Goal: Check status: Check status

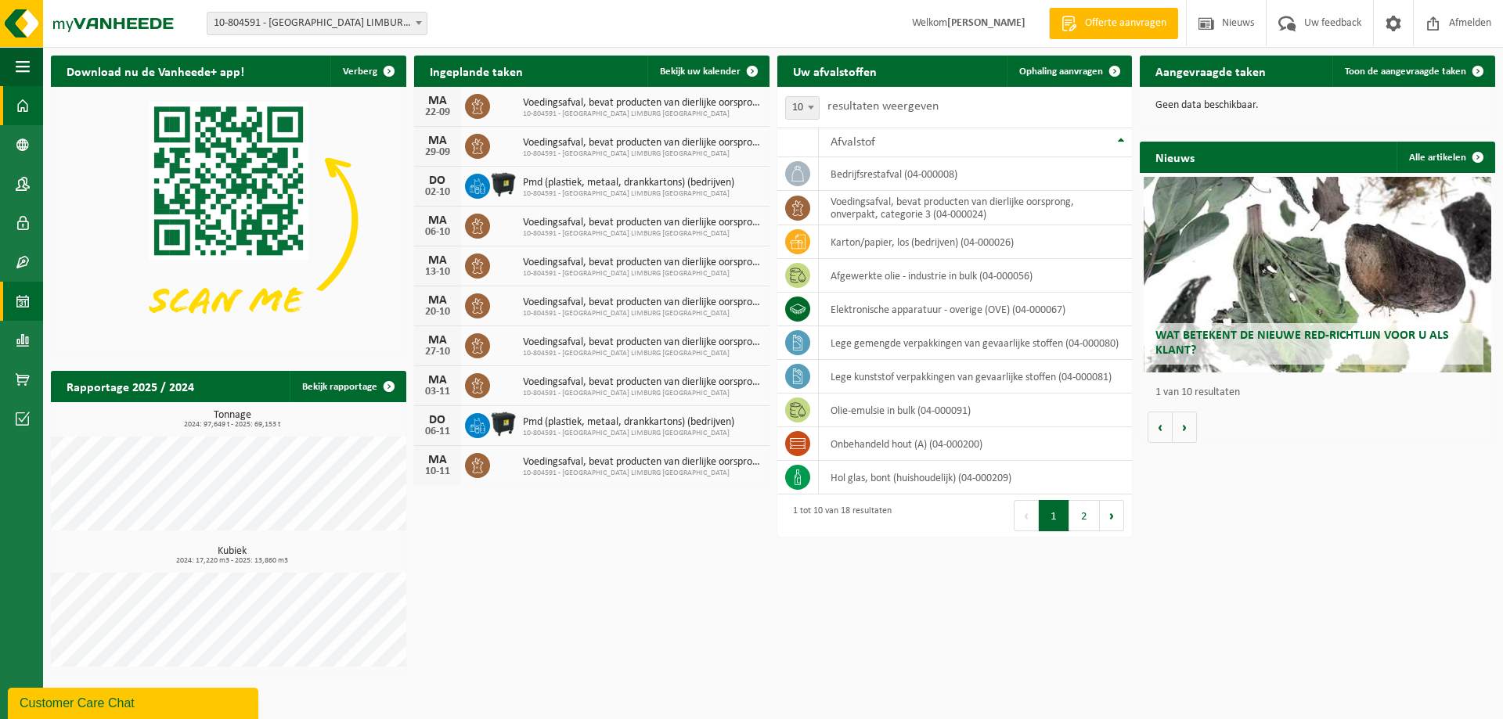
click at [15, 296] on link "Kalender" at bounding box center [21, 301] width 43 height 39
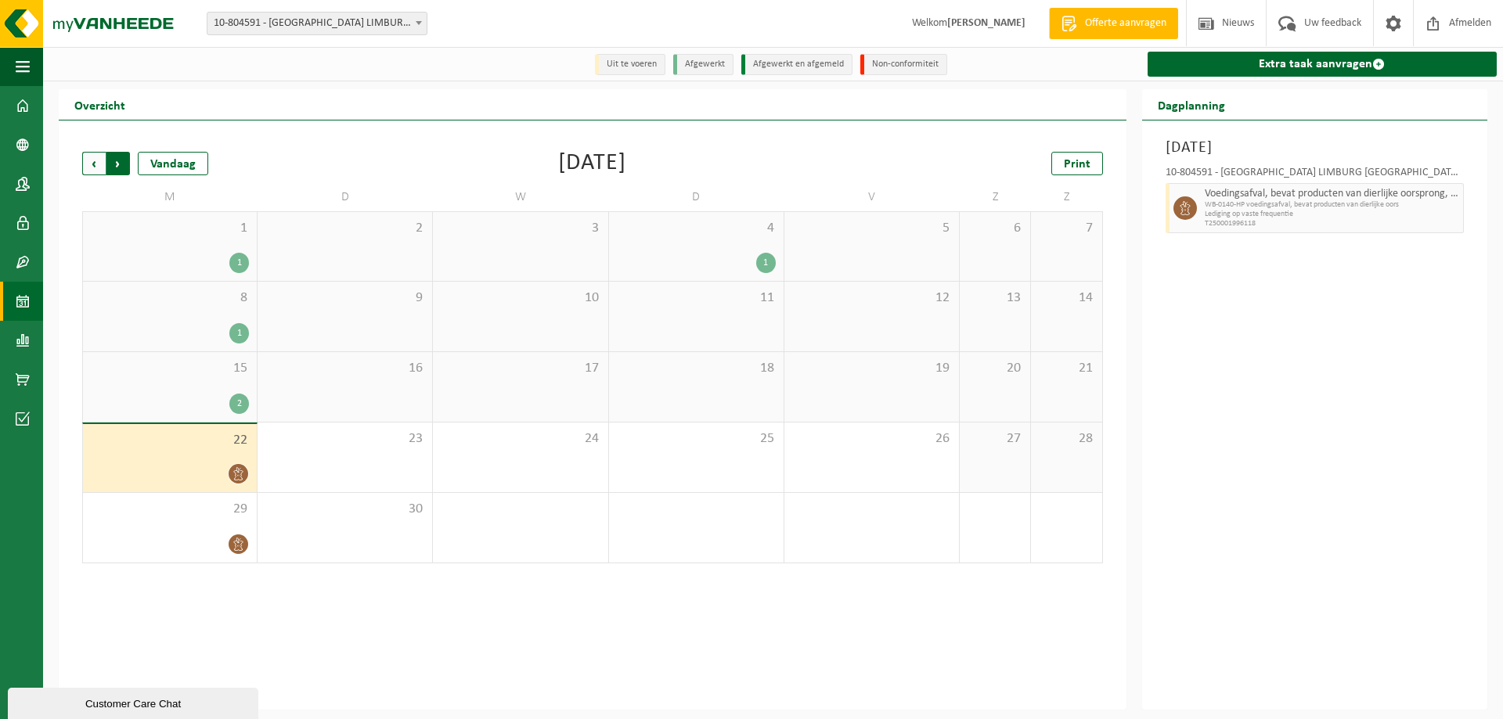
click at [95, 164] on span "Vorige" at bounding box center [93, 163] width 23 height 23
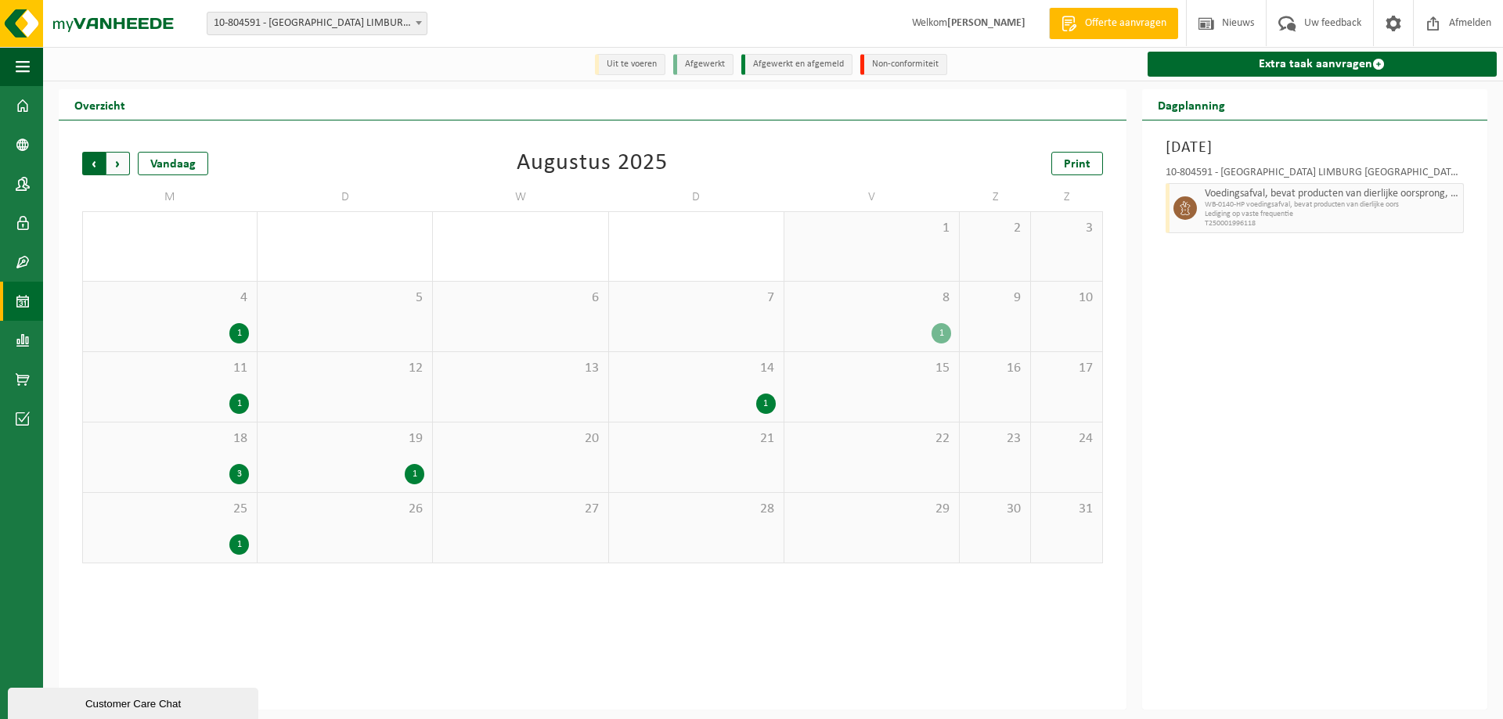
click at [121, 169] on span "Volgende" at bounding box center [117, 163] width 23 height 23
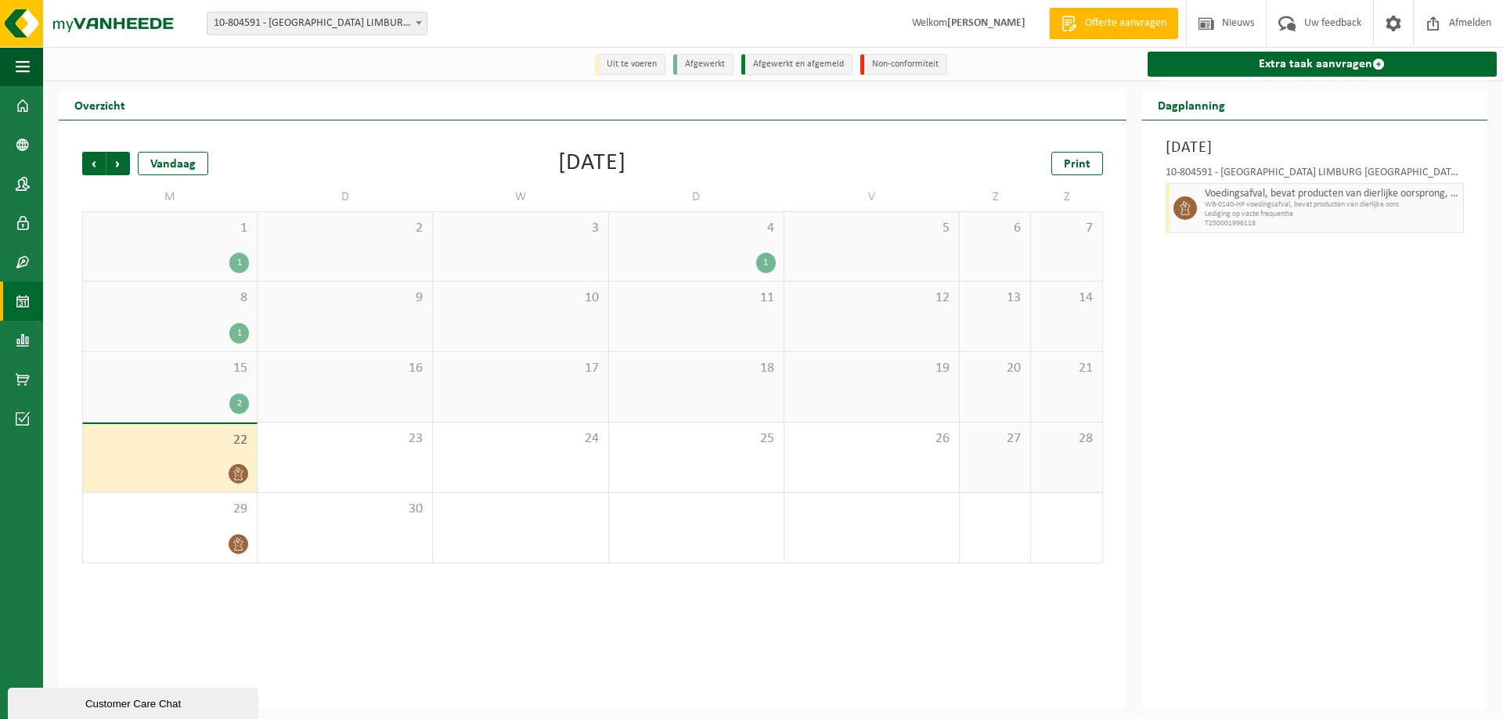
click at [192, 379] on div "15 2" at bounding box center [170, 387] width 174 height 70
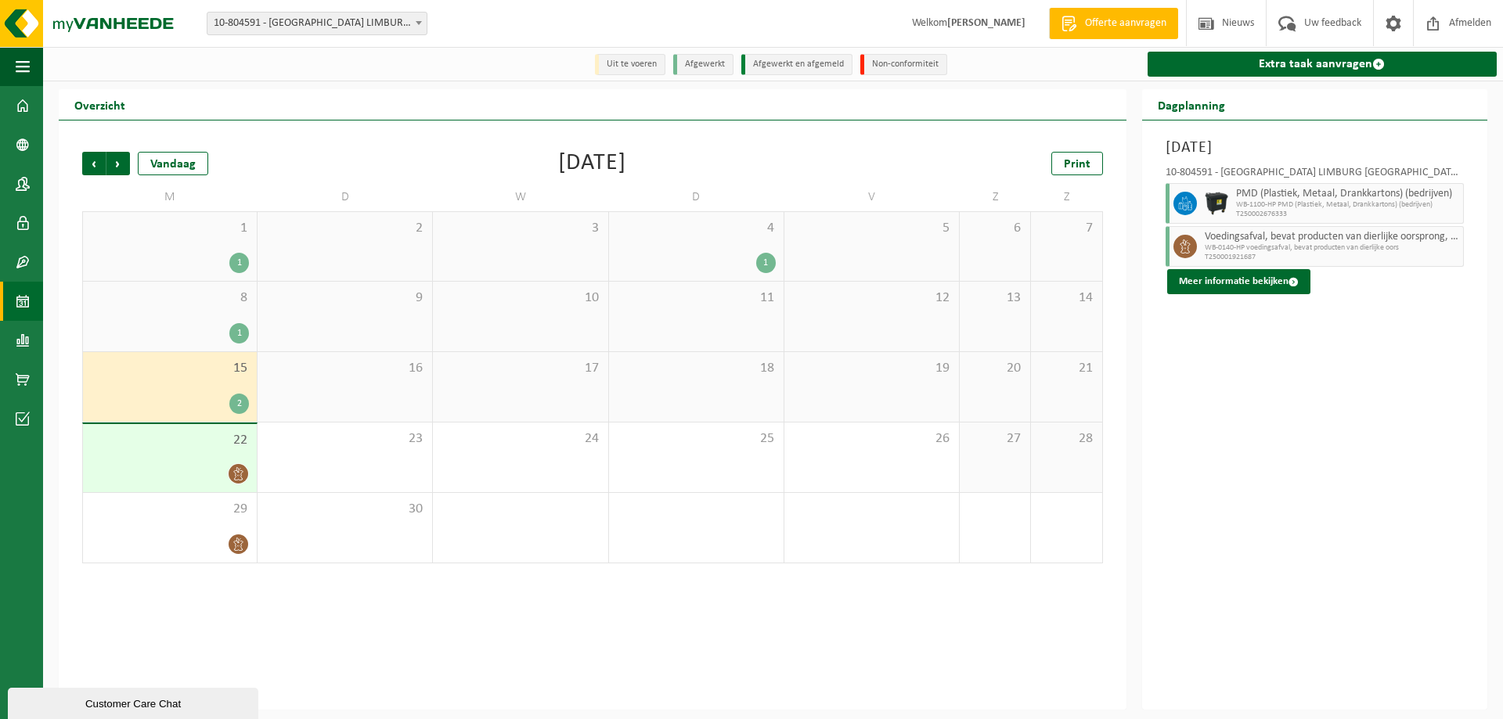
click at [731, 244] on div "4 1" at bounding box center [696, 246] width 175 height 69
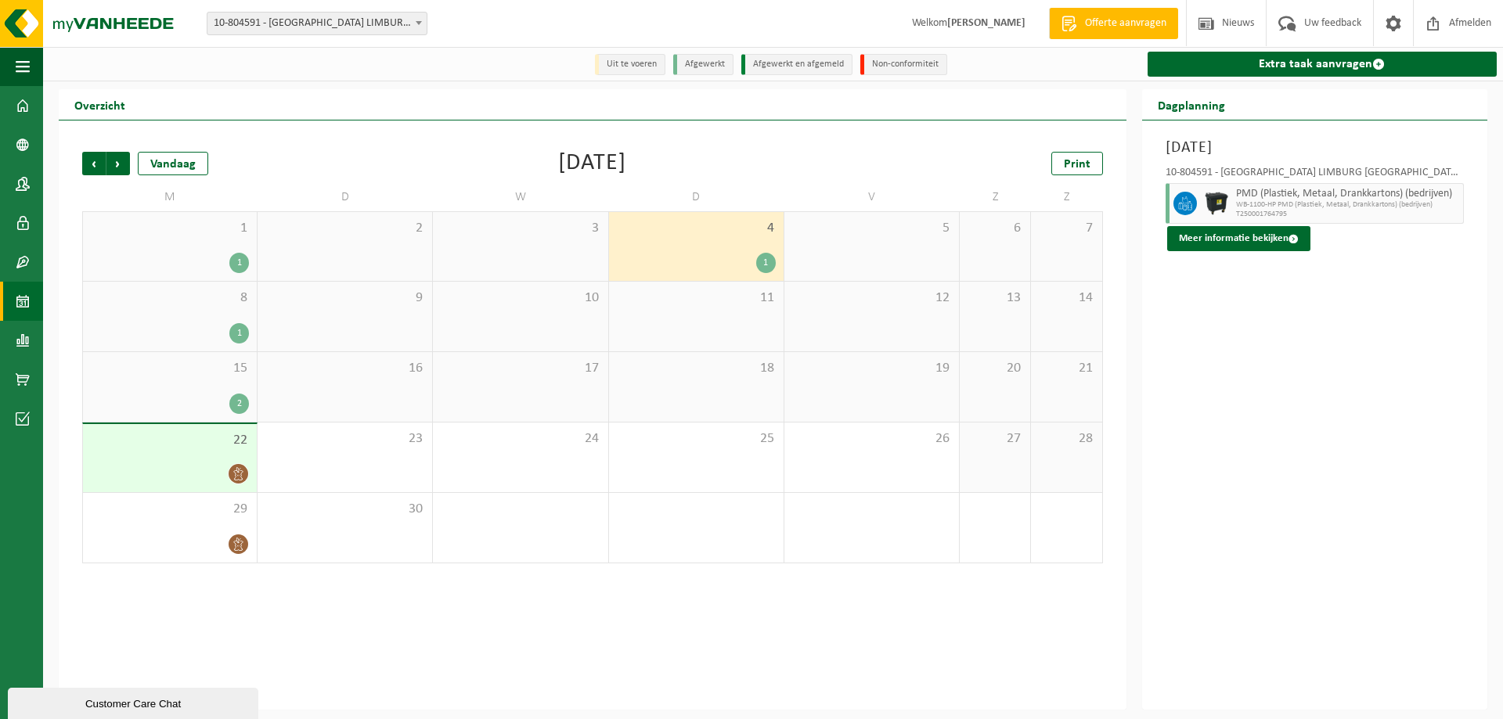
click at [646, 249] on div "4 1" at bounding box center [696, 246] width 175 height 69
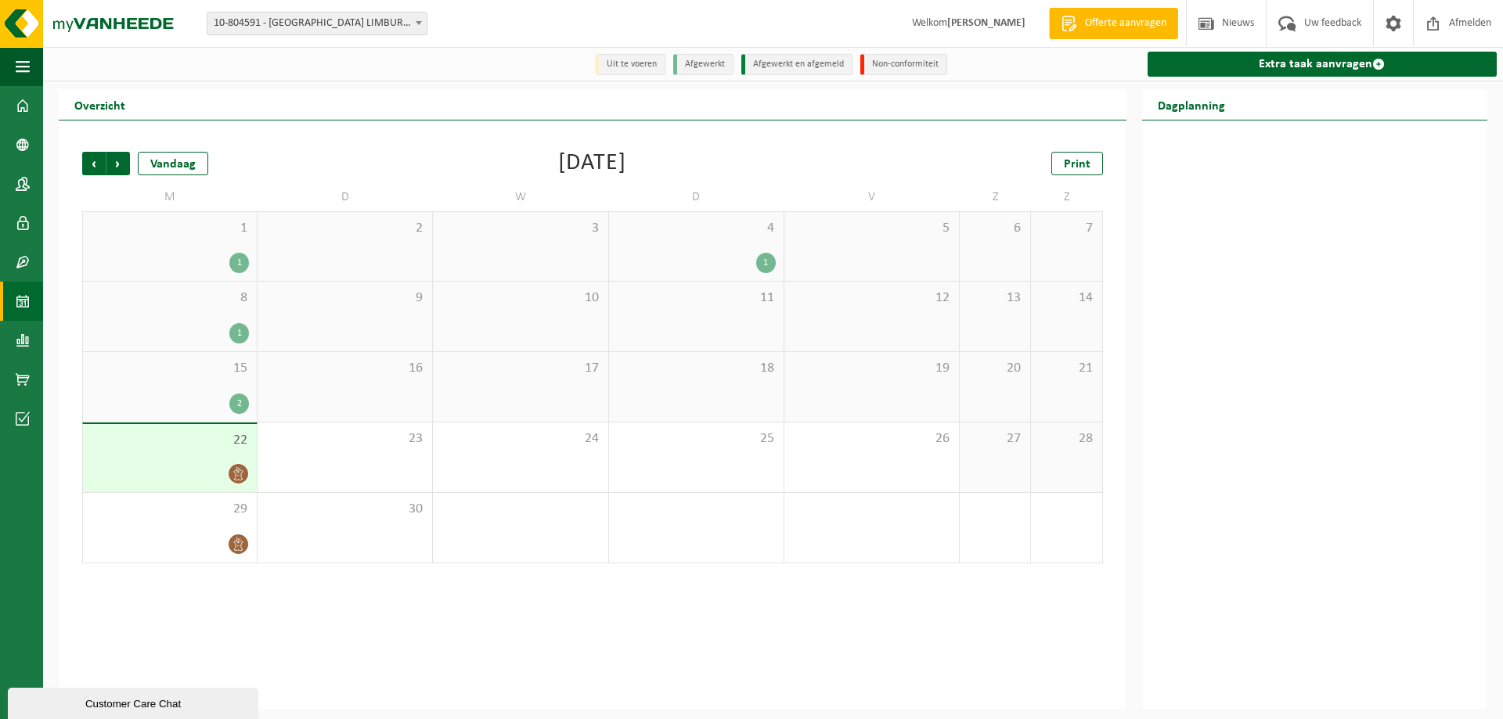
click at [229, 276] on div "1 1" at bounding box center [170, 246] width 174 height 69
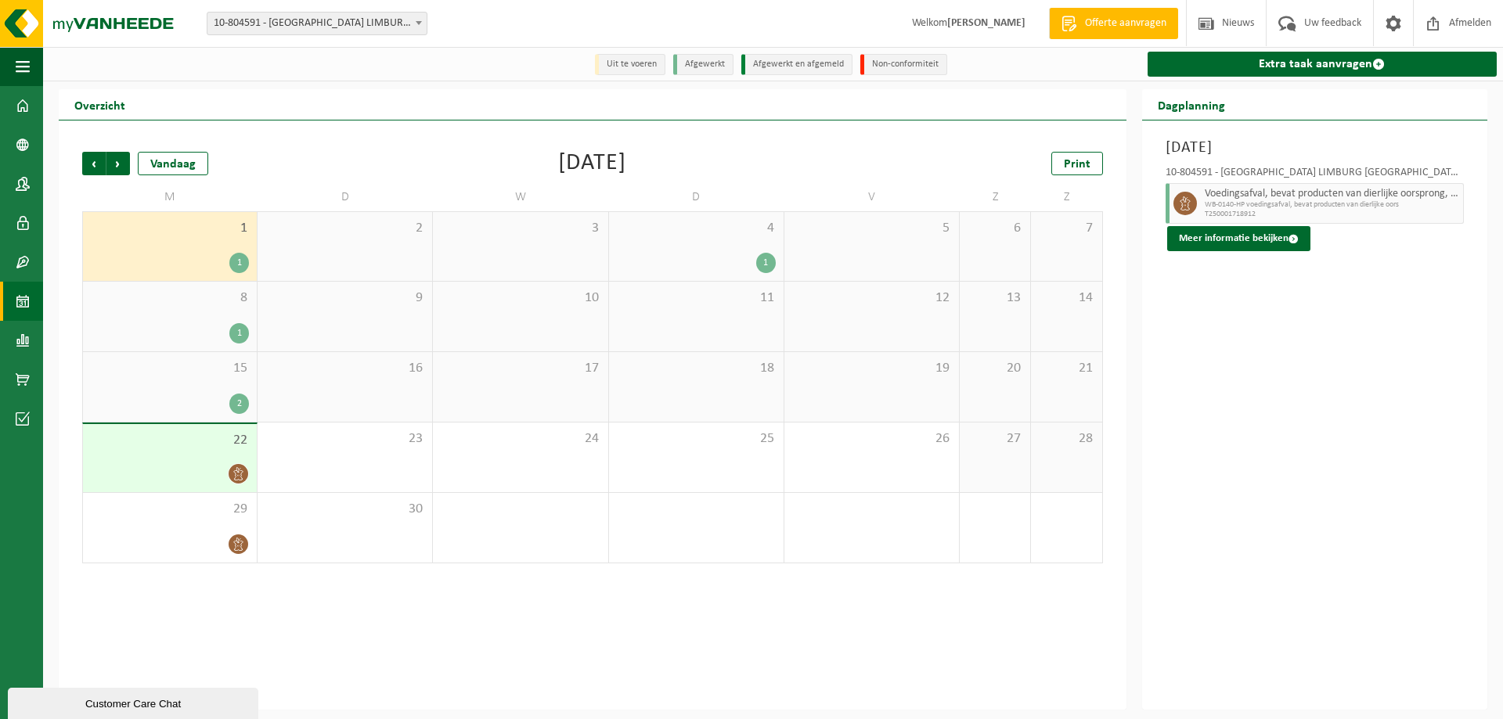
click at [236, 329] on div "1" at bounding box center [239, 333] width 20 height 20
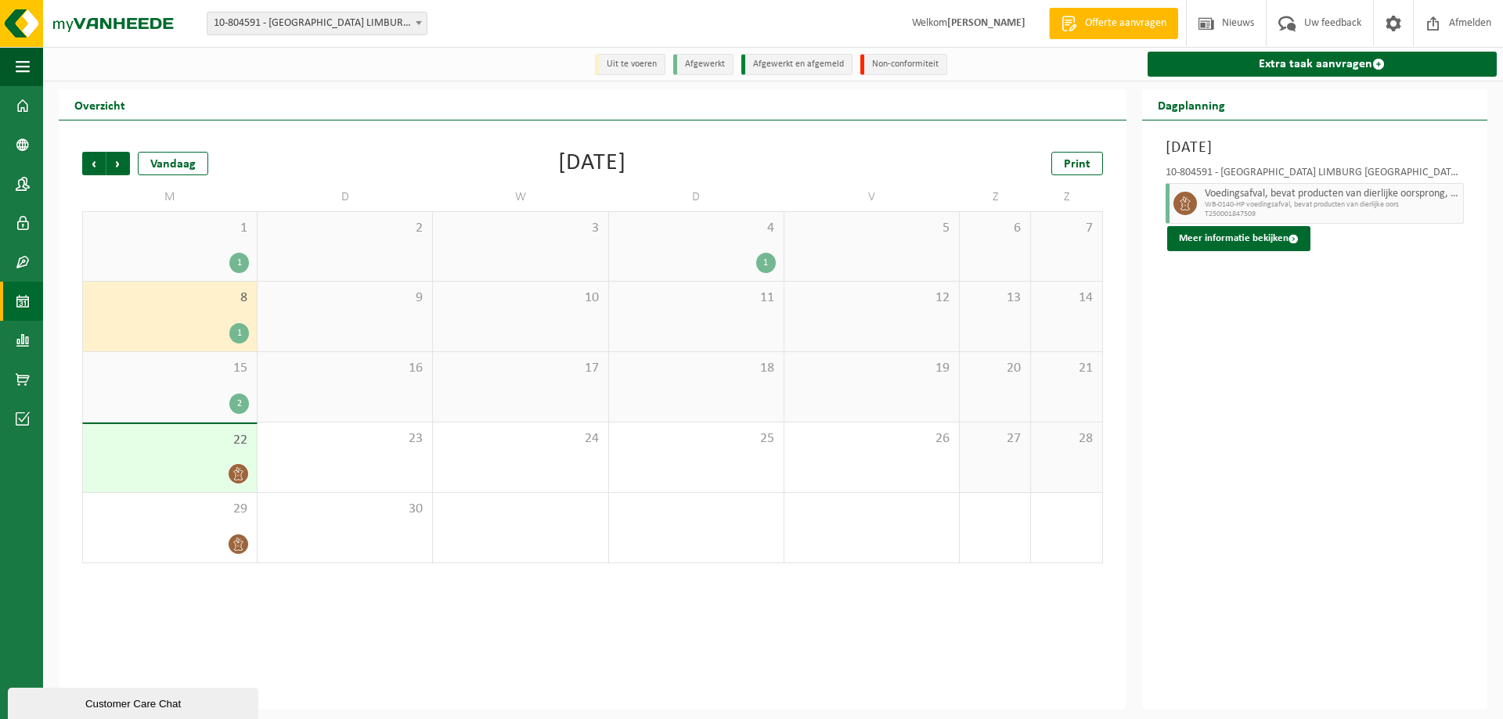
click at [214, 379] on div "15 2" at bounding box center [170, 387] width 174 height 70
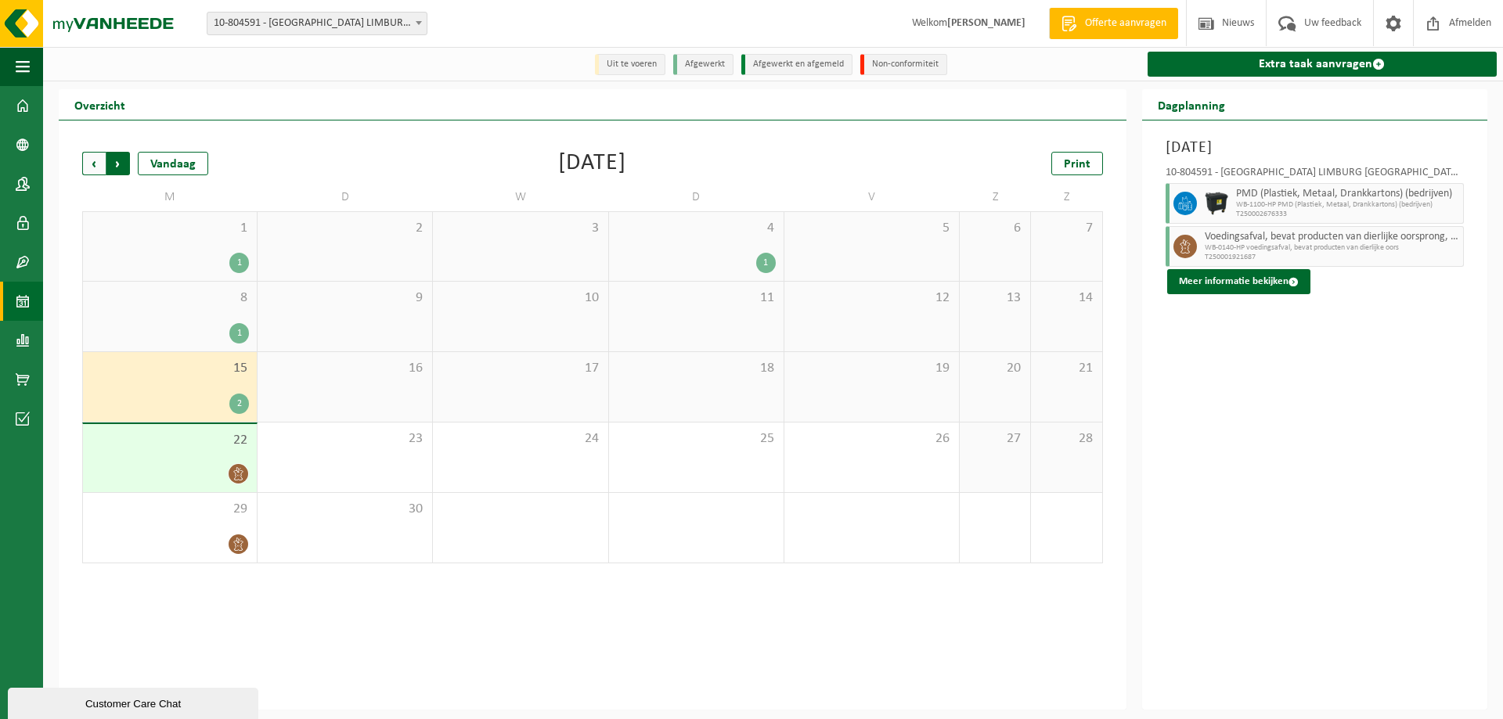
click at [96, 154] on span "Vorige" at bounding box center [93, 163] width 23 height 23
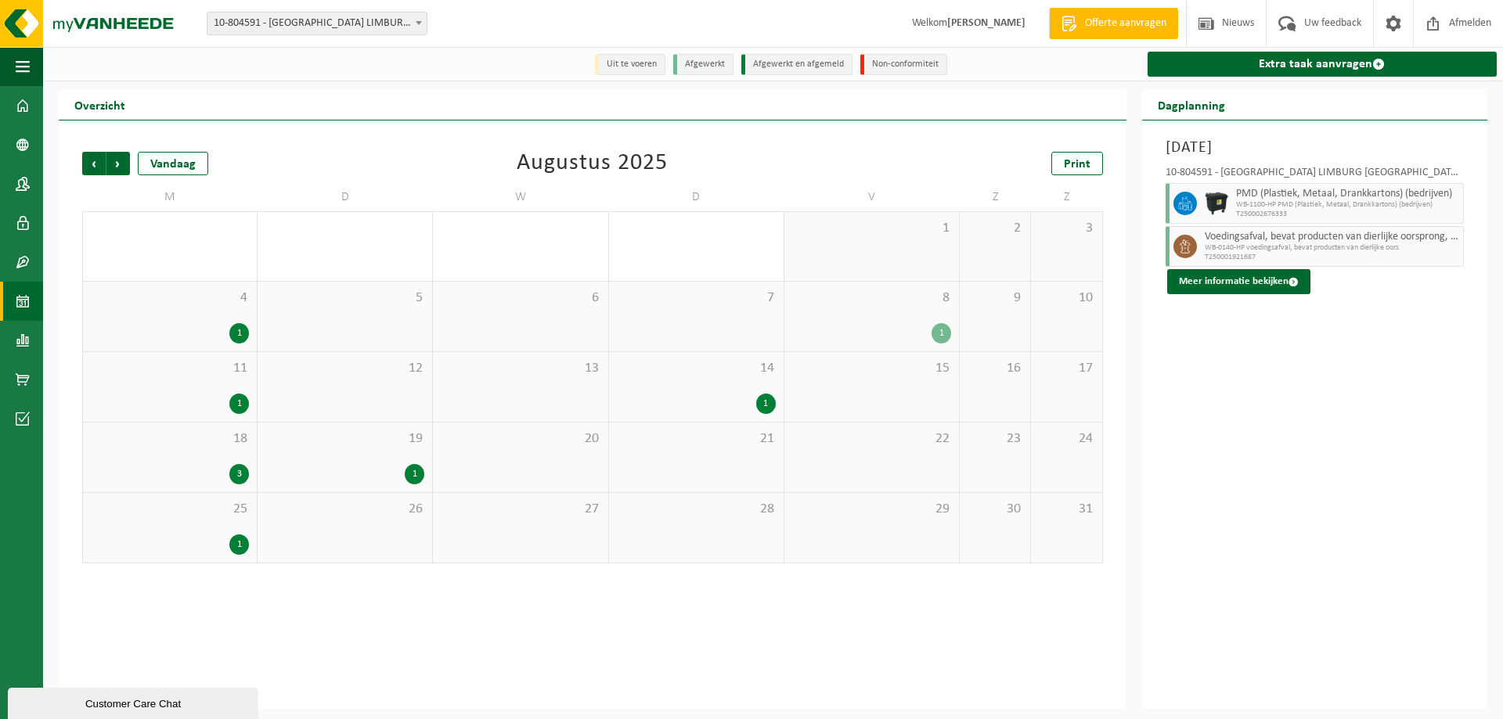
click at [232, 527] on div "25 1" at bounding box center [170, 528] width 174 height 70
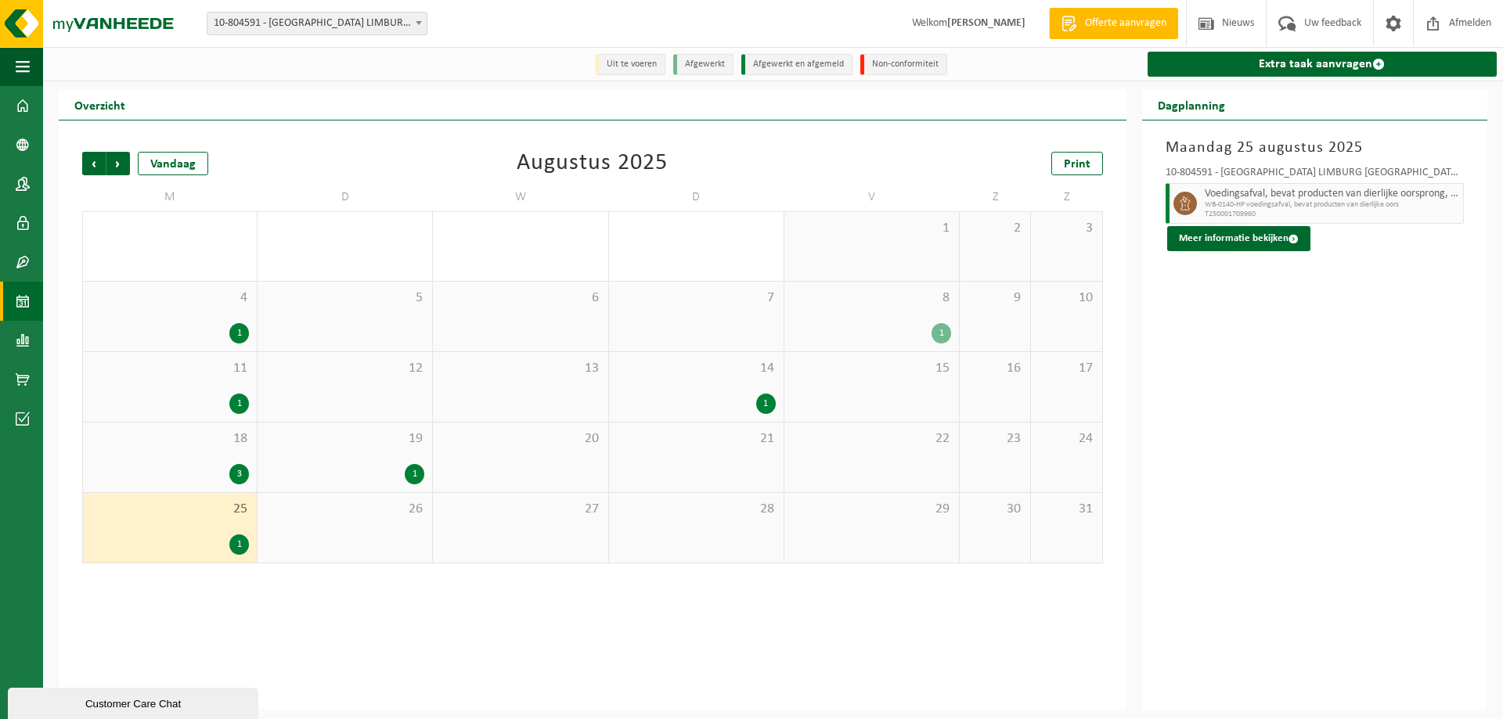
click at [204, 440] on span "18" at bounding box center [170, 438] width 158 height 17
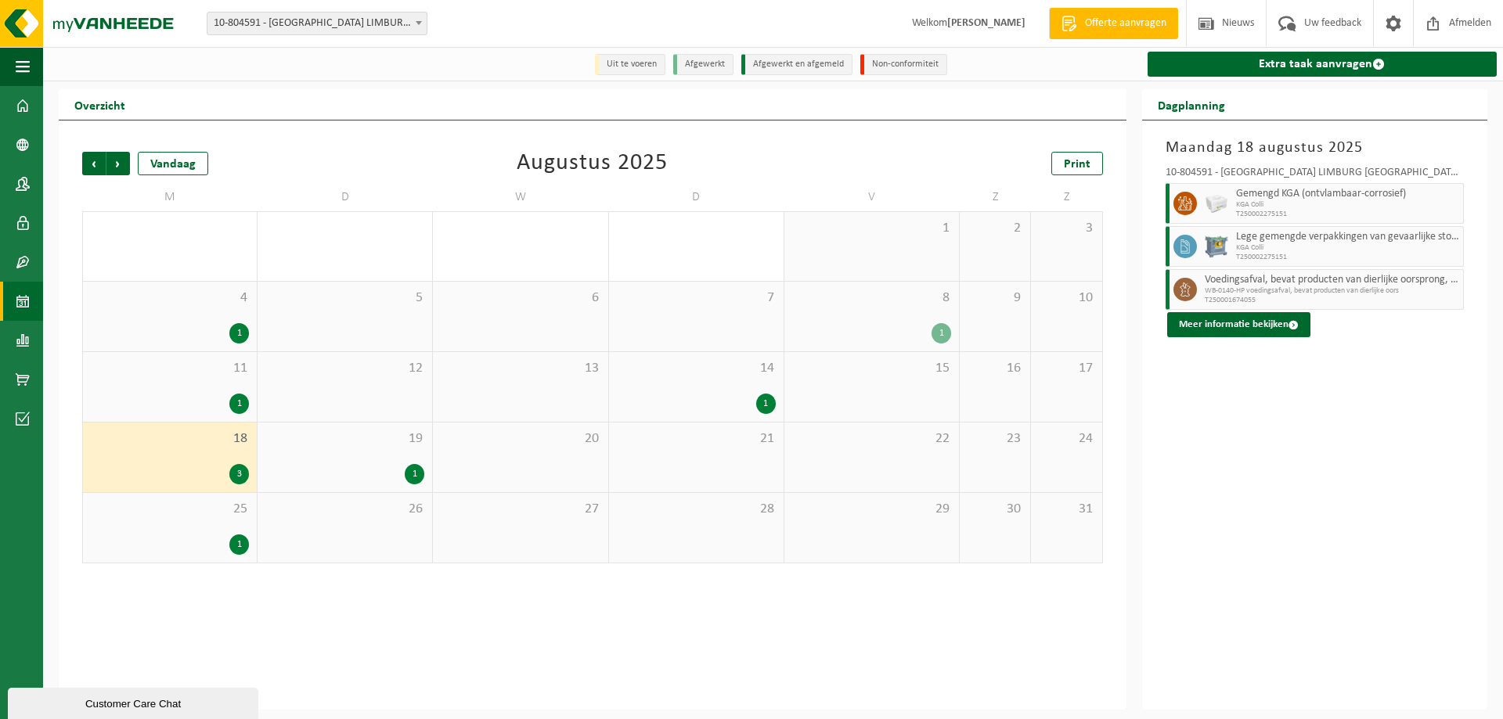
click at [394, 448] on span "19" at bounding box center [344, 438] width 159 height 17
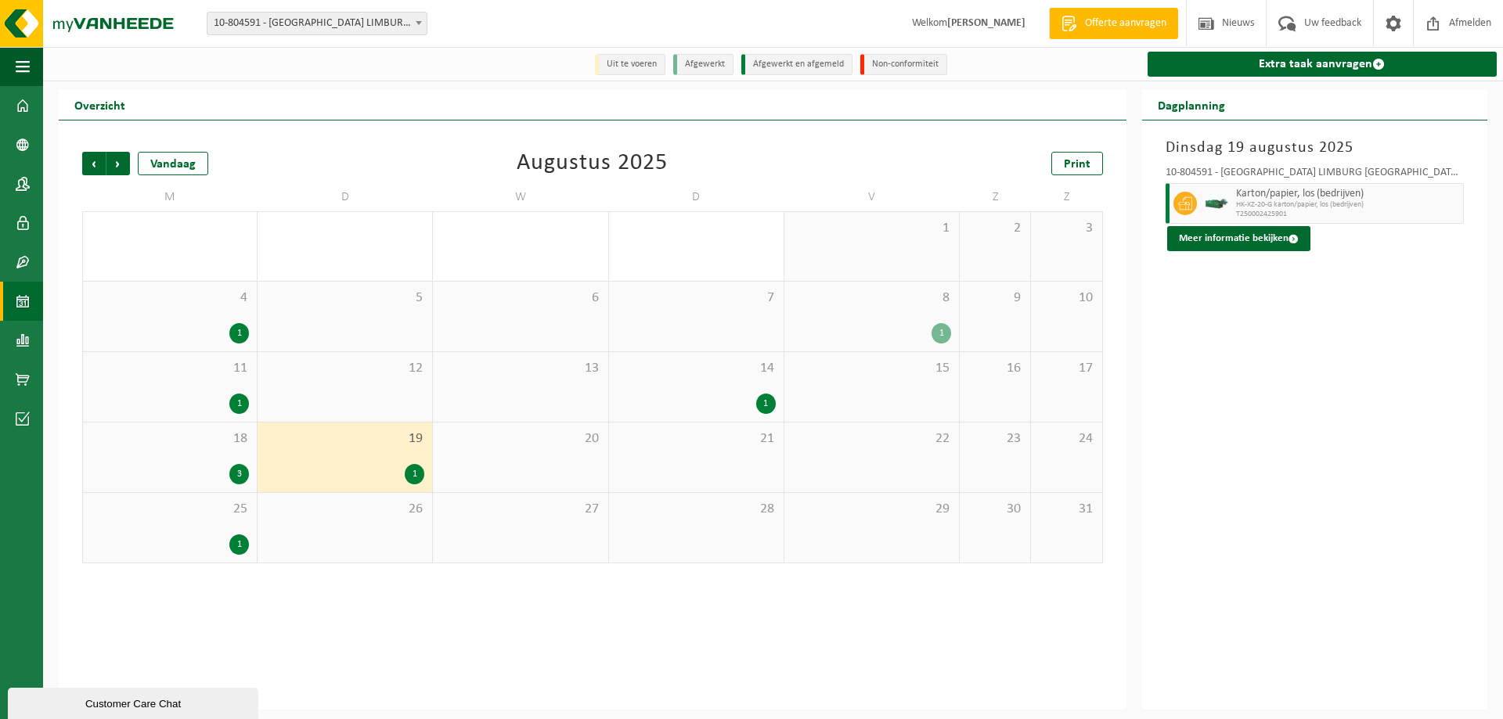
click at [709, 377] on span "14" at bounding box center [696, 368] width 159 height 17
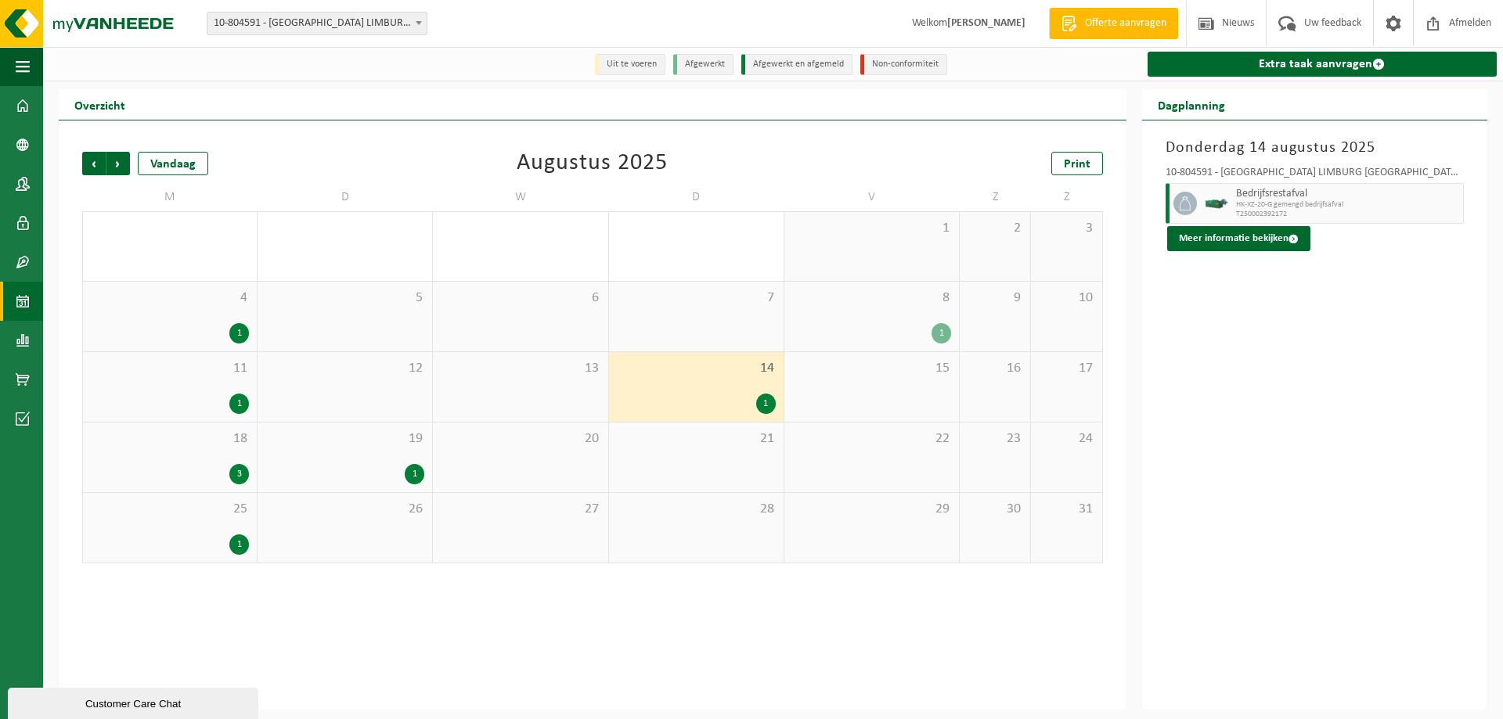
click at [917, 305] on span "8" at bounding box center [871, 298] width 159 height 17
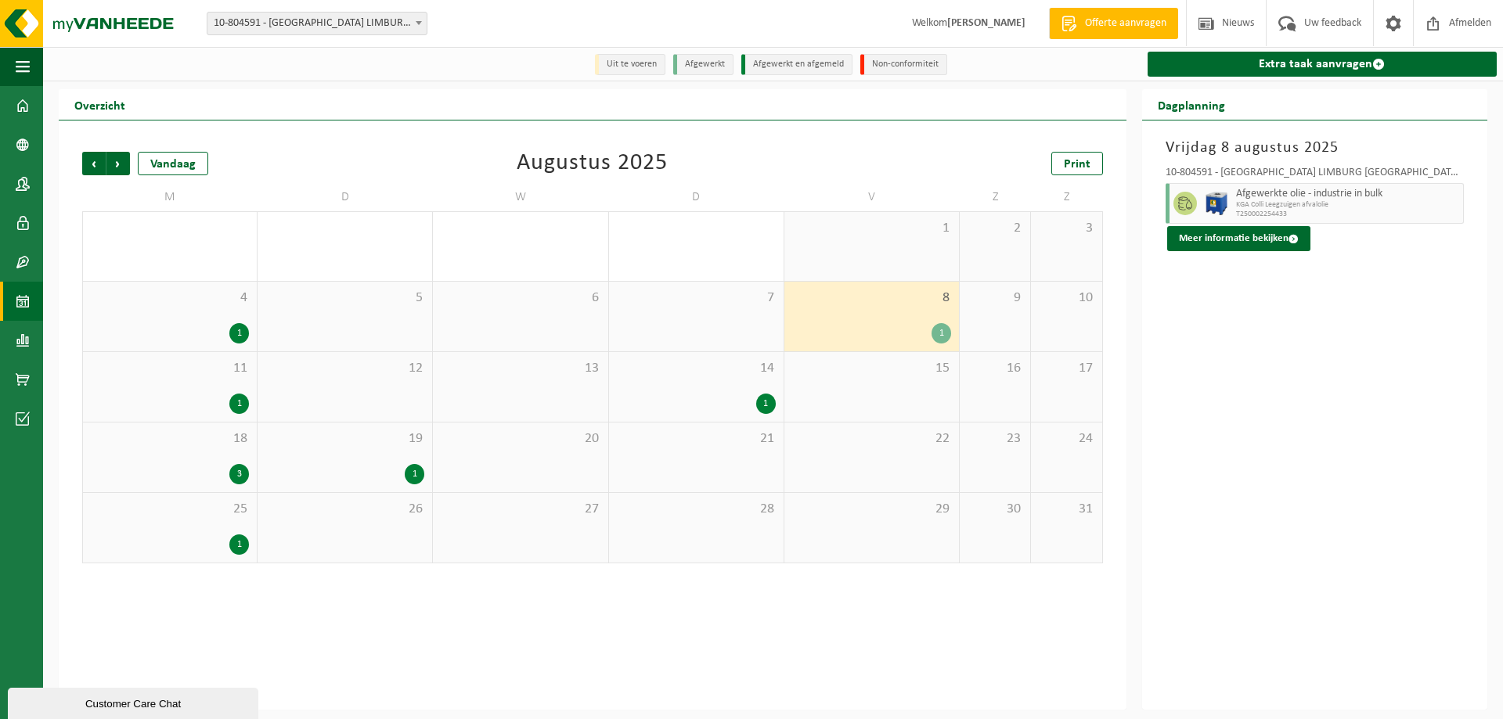
click at [713, 365] on span "14" at bounding box center [696, 368] width 159 height 17
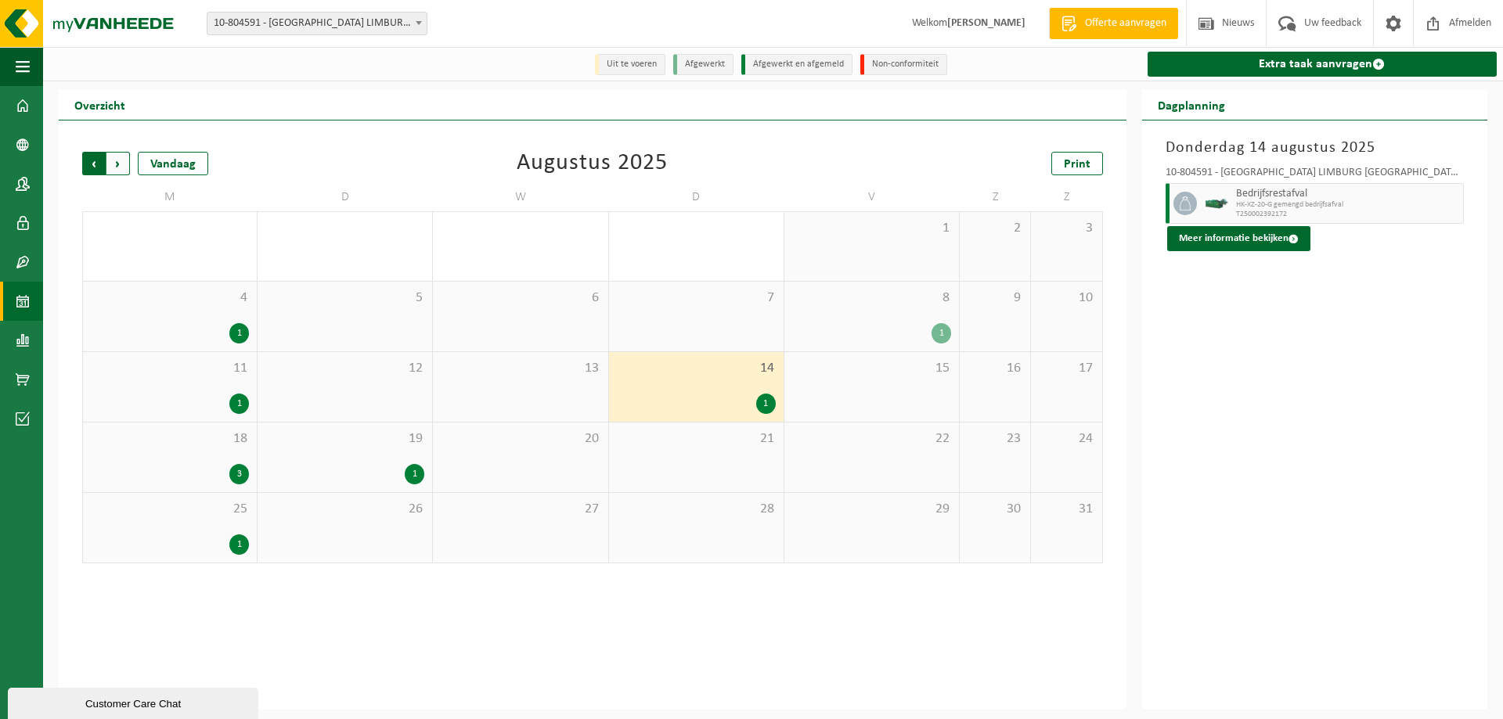
click at [117, 168] on span "Volgende" at bounding box center [117, 163] width 23 height 23
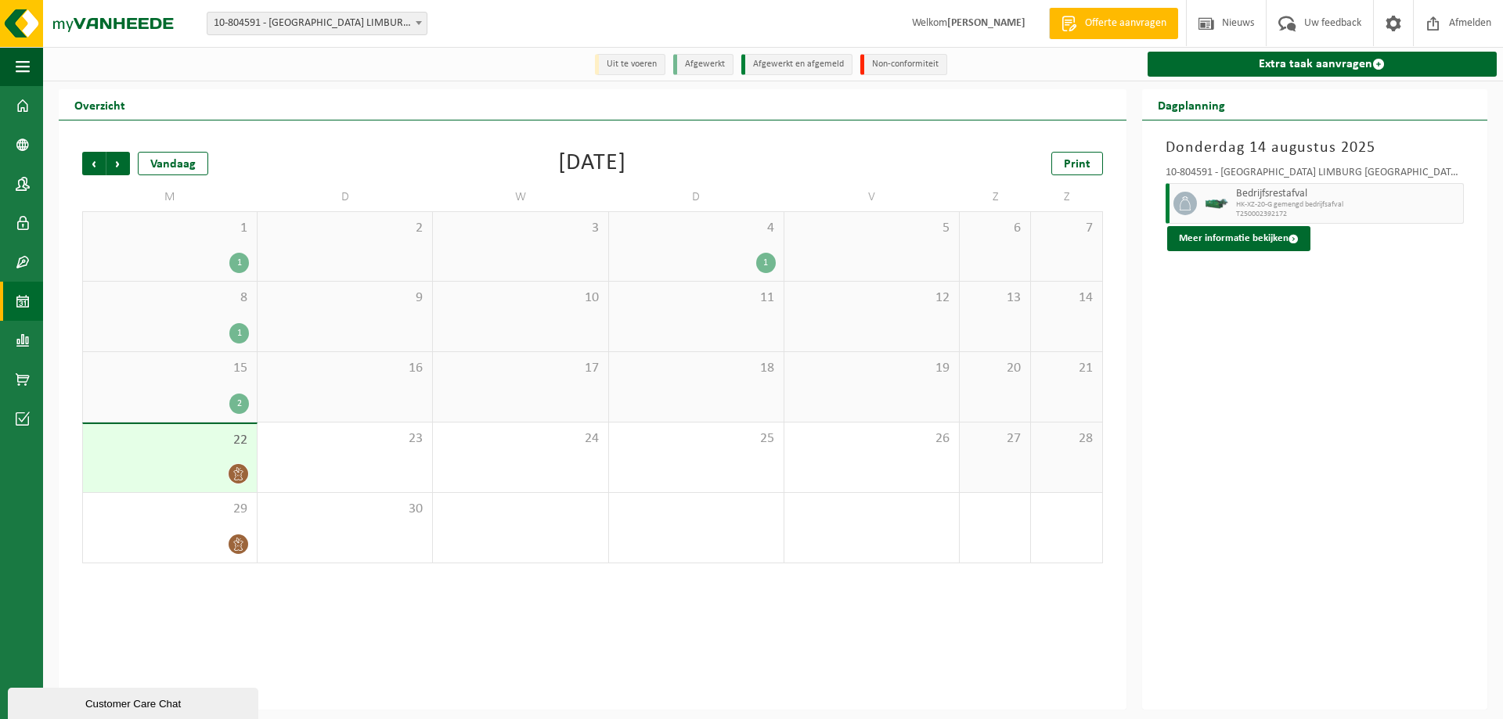
click at [205, 382] on div "15 2" at bounding box center [170, 387] width 174 height 70
click at [186, 328] on div "1" at bounding box center [170, 333] width 158 height 20
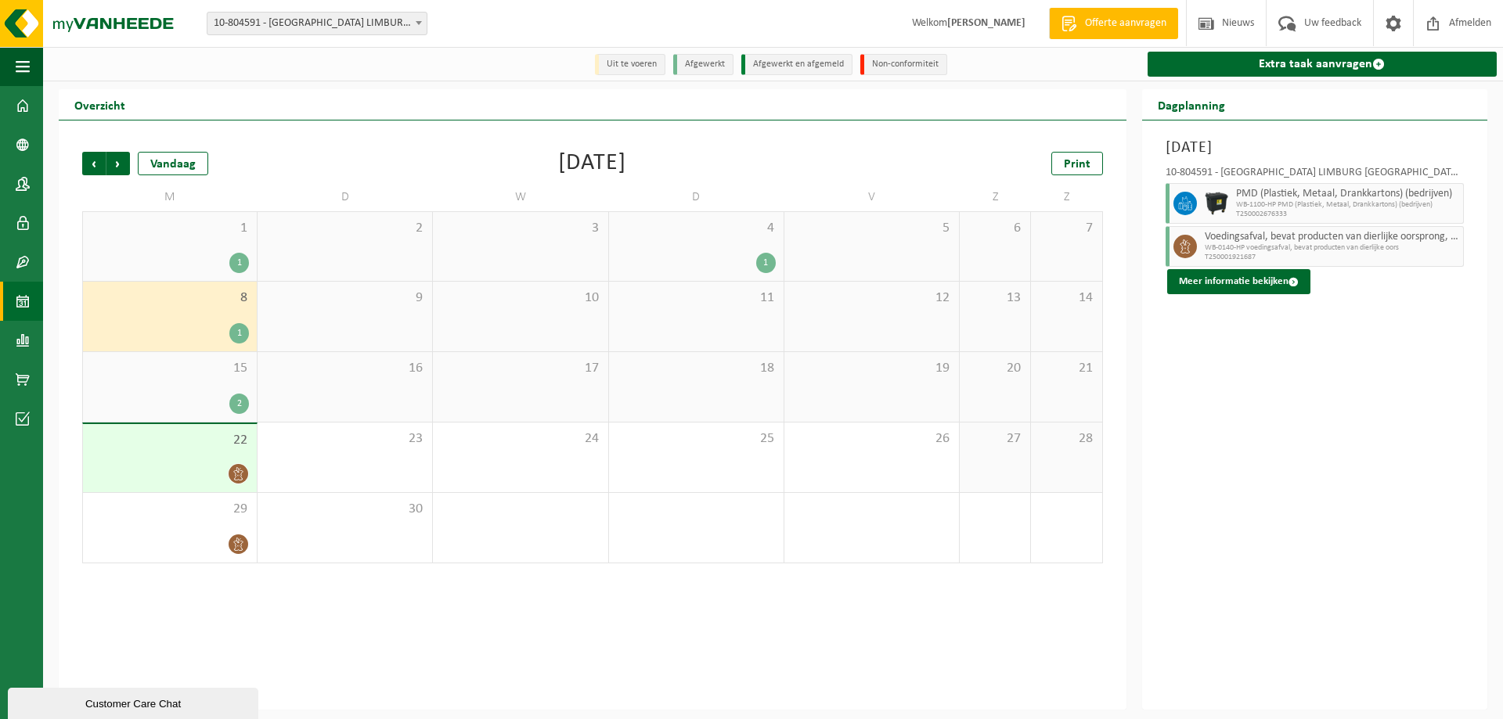
click at [169, 236] on span "1" at bounding box center [170, 228] width 158 height 17
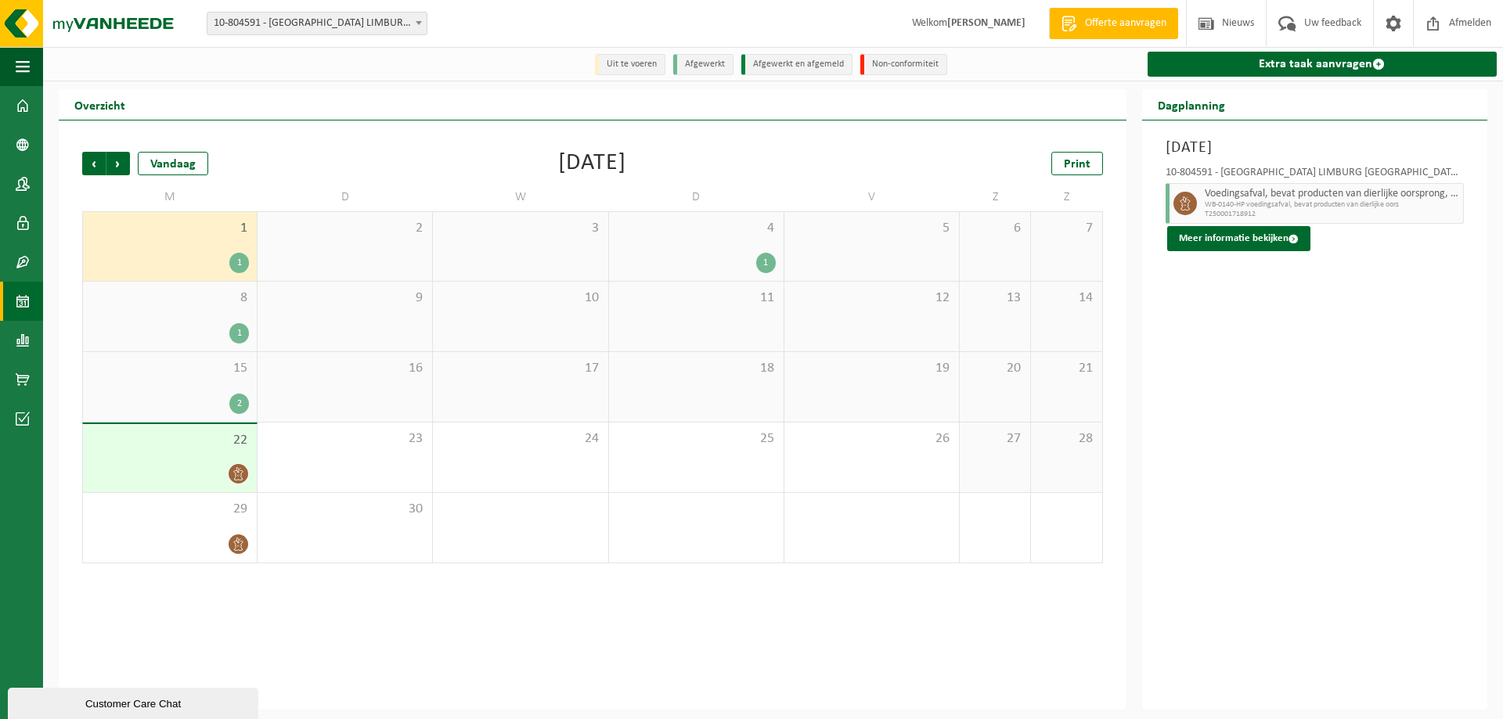
click at [656, 235] on span "4" at bounding box center [696, 228] width 159 height 17
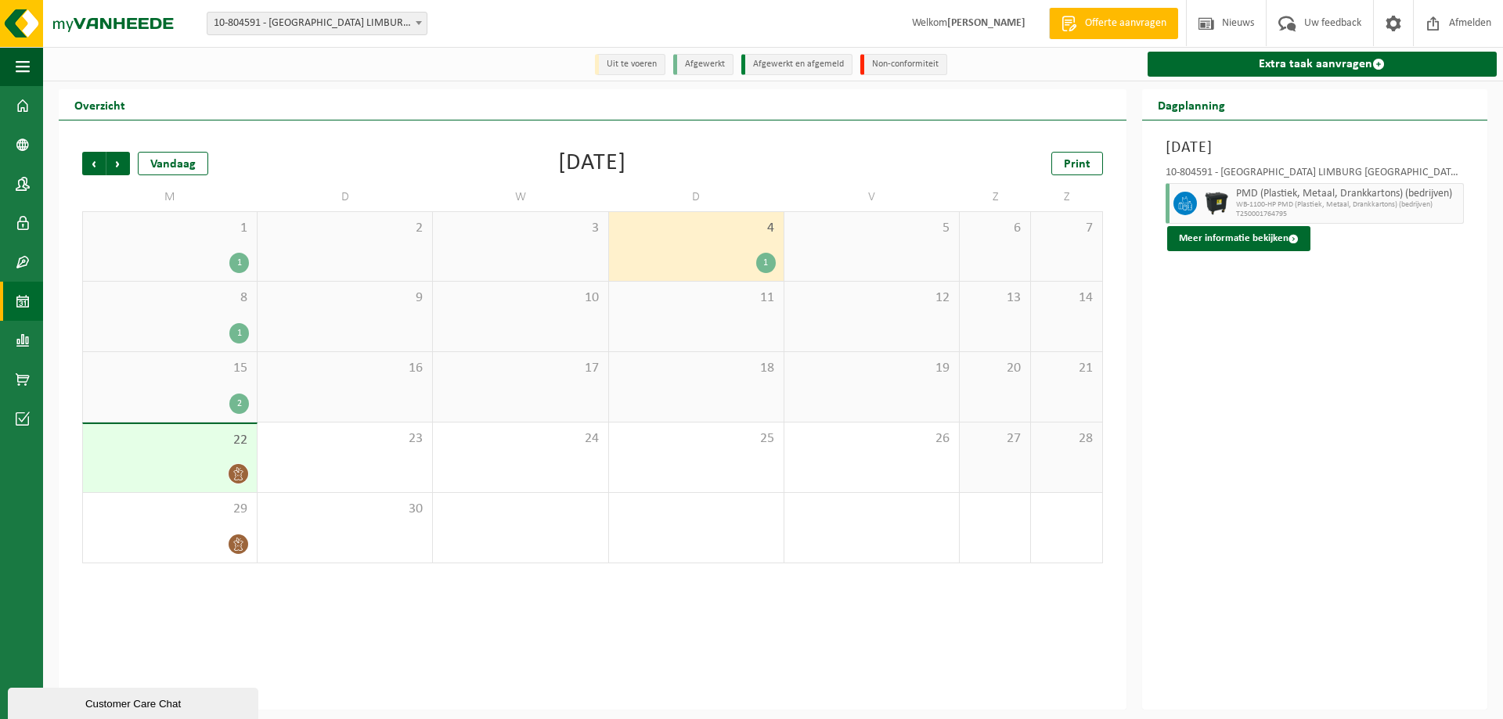
click at [687, 293] on span "11" at bounding box center [696, 298] width 159 height 17
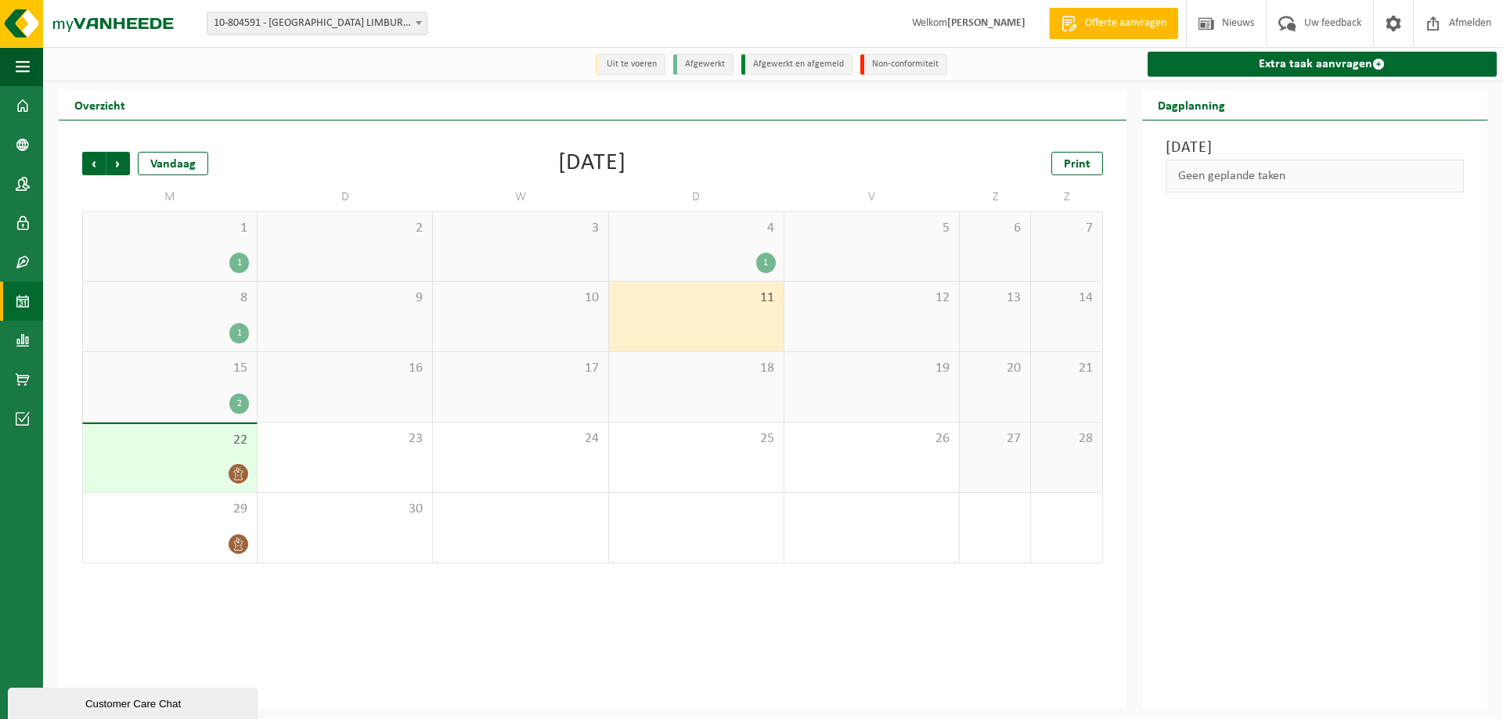
click at [704, 406] on div "18" at bounding box center [696, 387] width 175 height 70
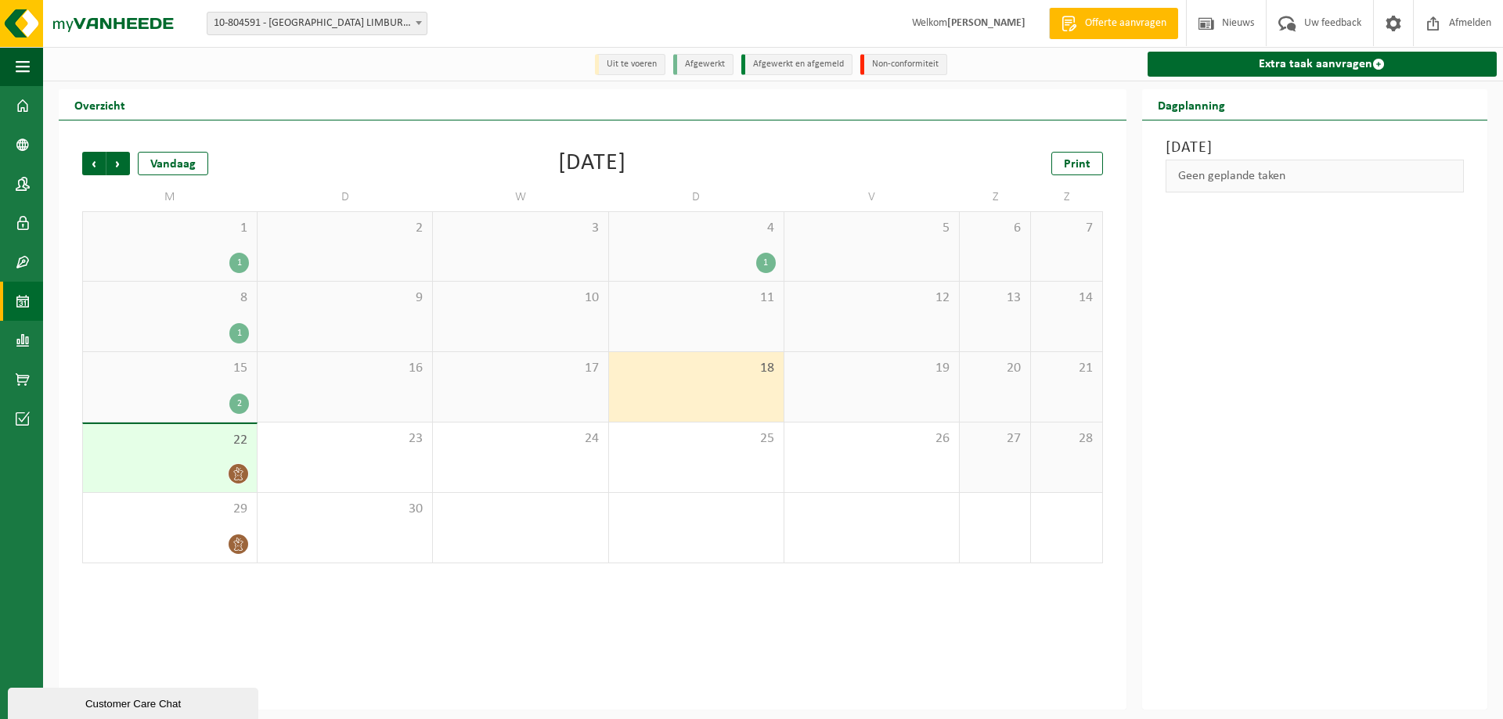
click at [521, 398] on div "17" at bounding box center [520, 387] width 175 height 70
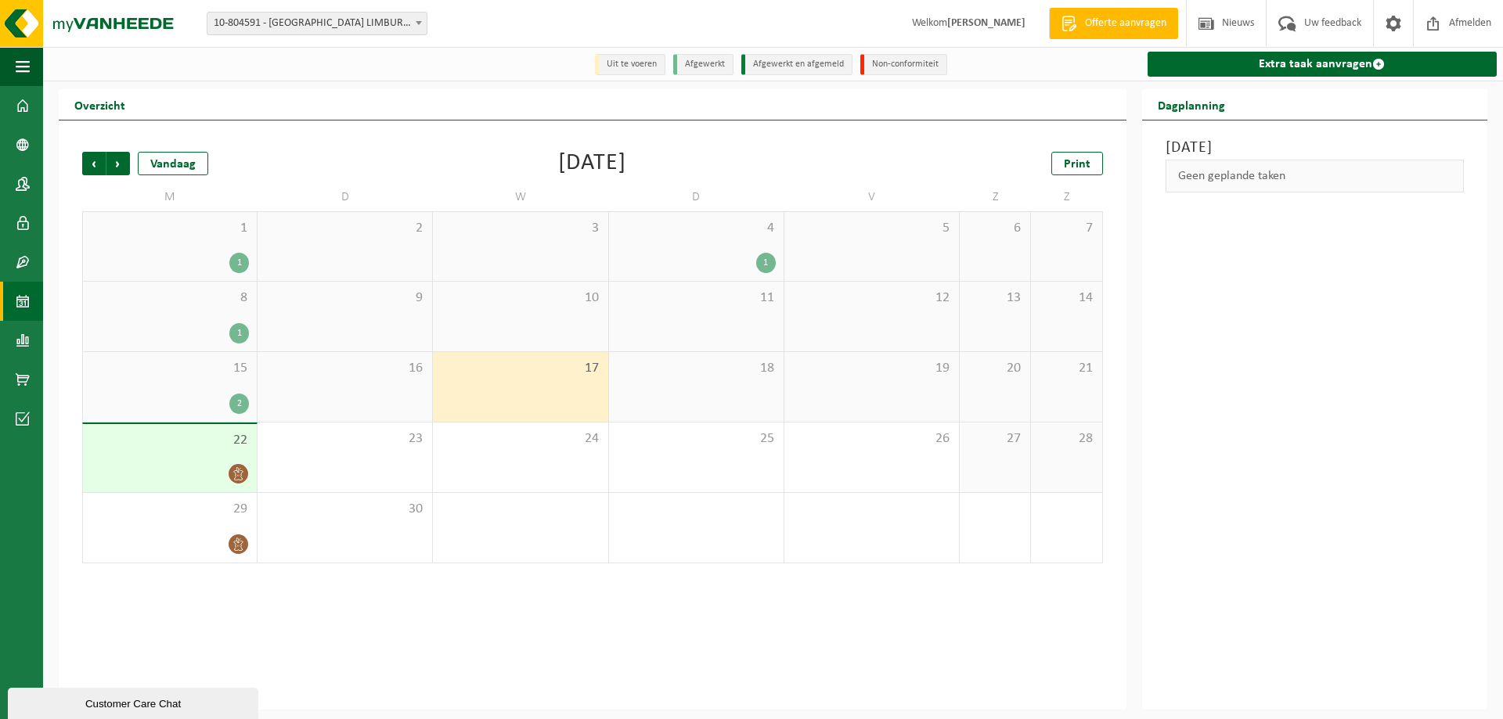
click at [344, 369] on span "16" at bounding box center [344, 368] width 159 height 17
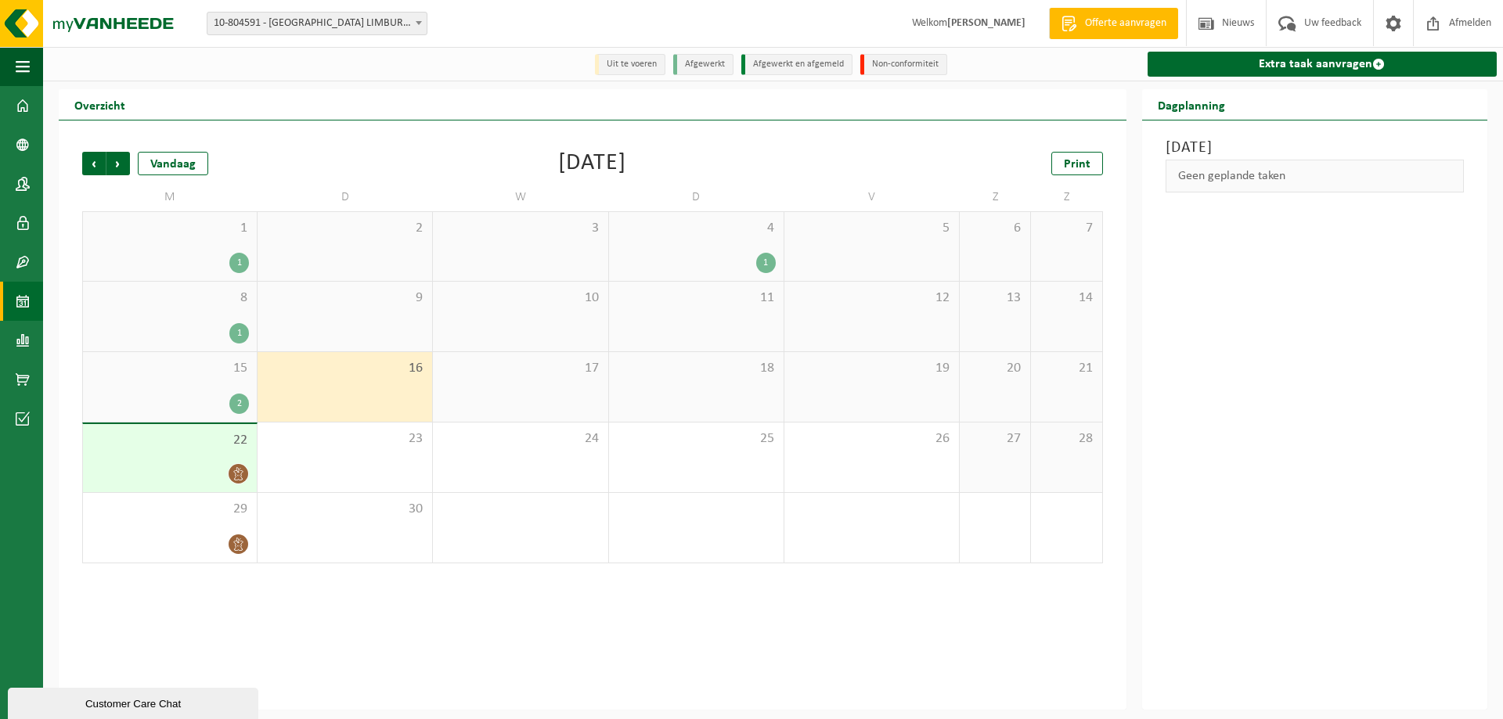
click at [229, 374] on span "15" at bounding box center [170, 368] width 158 height 17
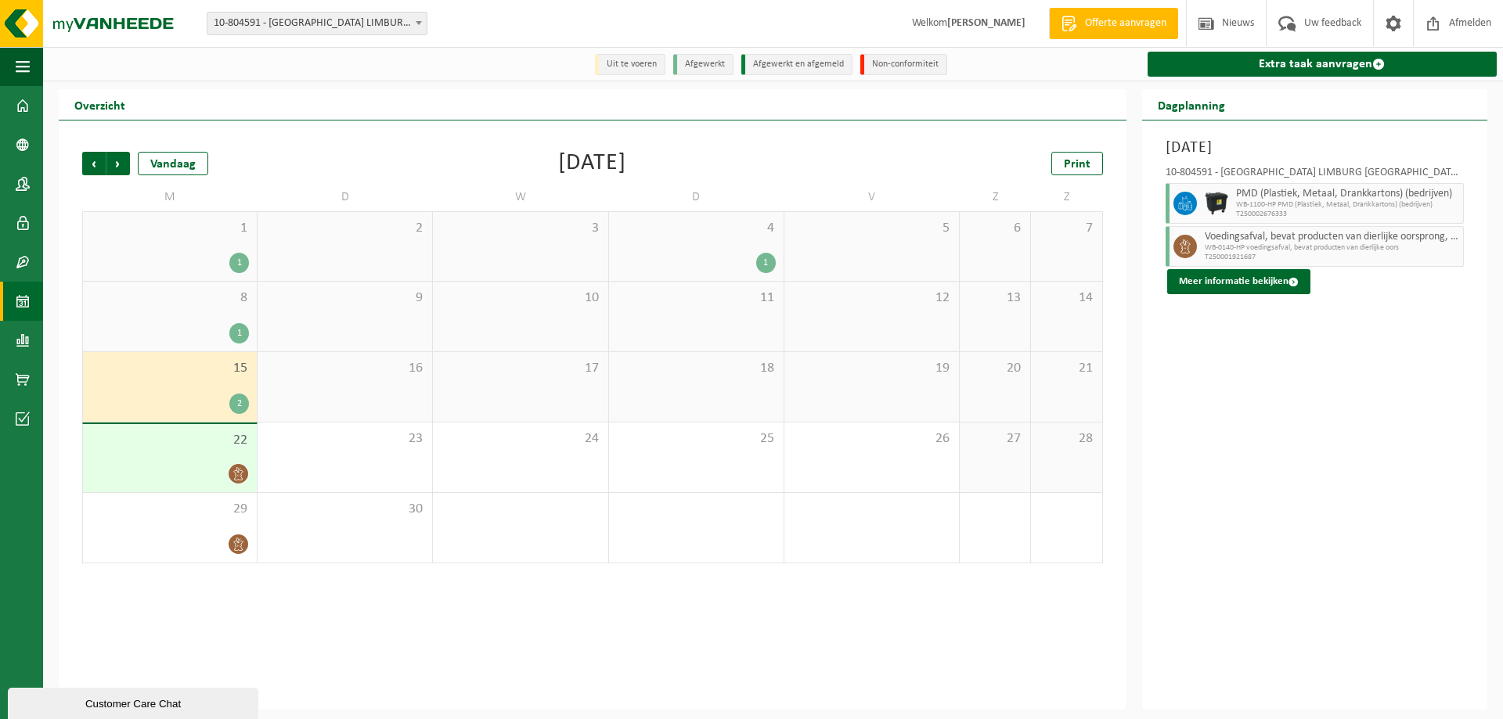
click at [223, 459] on div "22" at bounding box center [170, 458] width 174 height 68
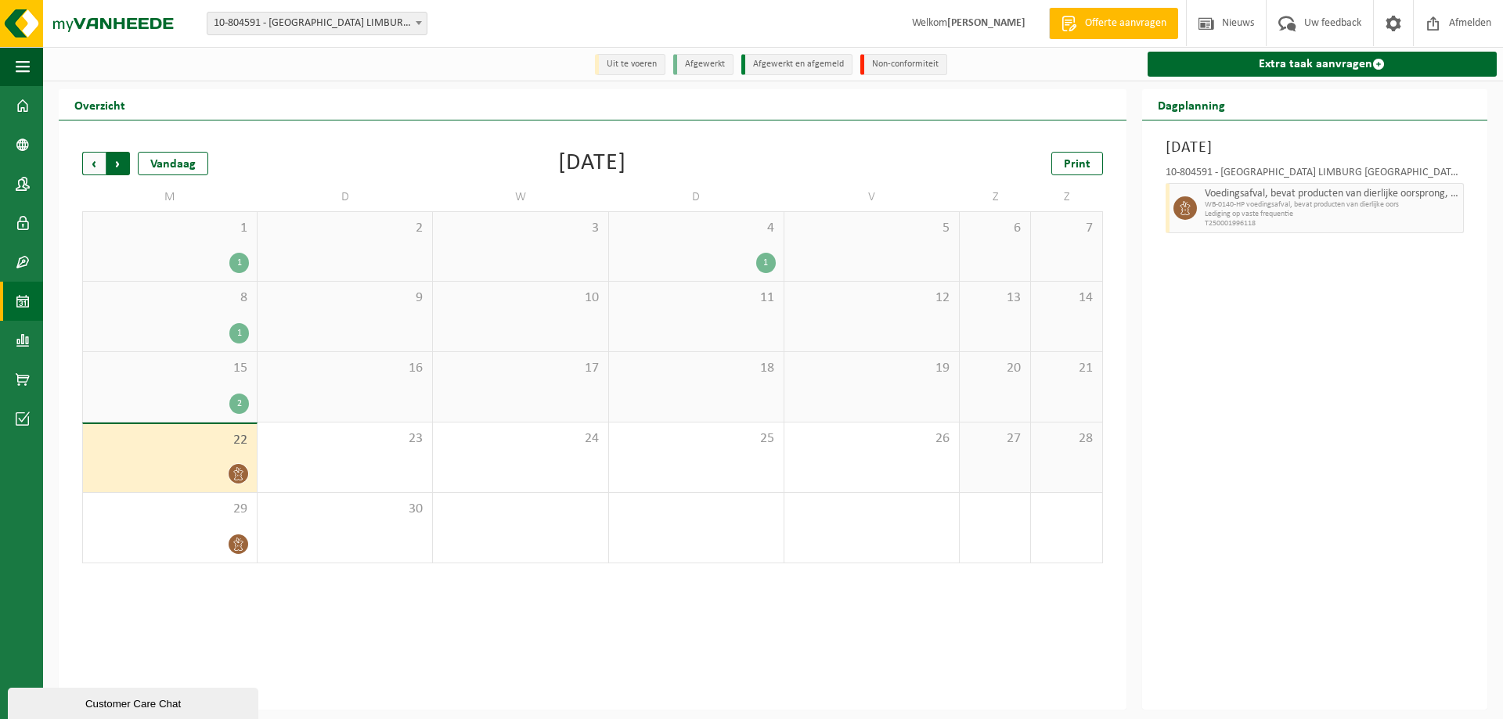
click at [95, 169] on span "Vorige" at bounding box center [93, 163] width 23 height 23
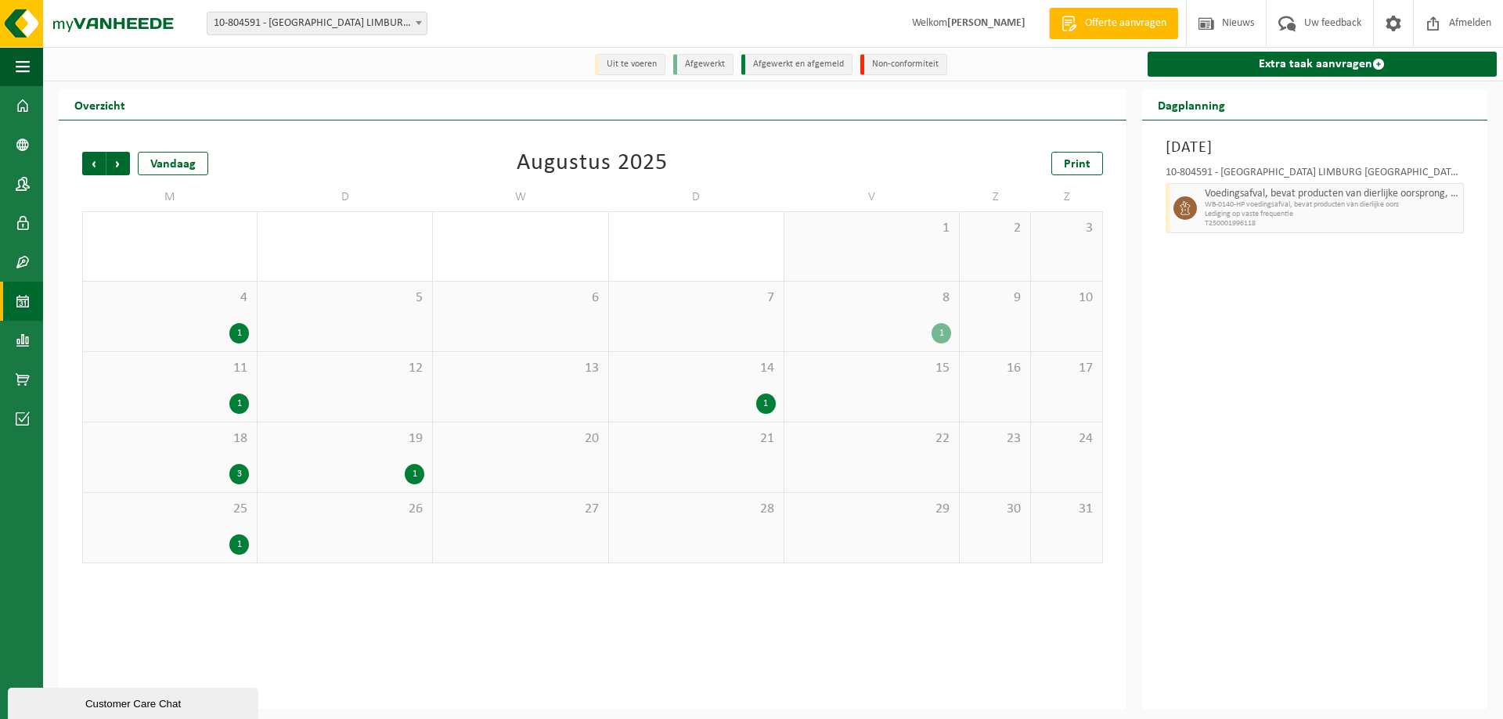
click at [719, 370] on span "14" at bounding box center [696, 368] width 159 height 17
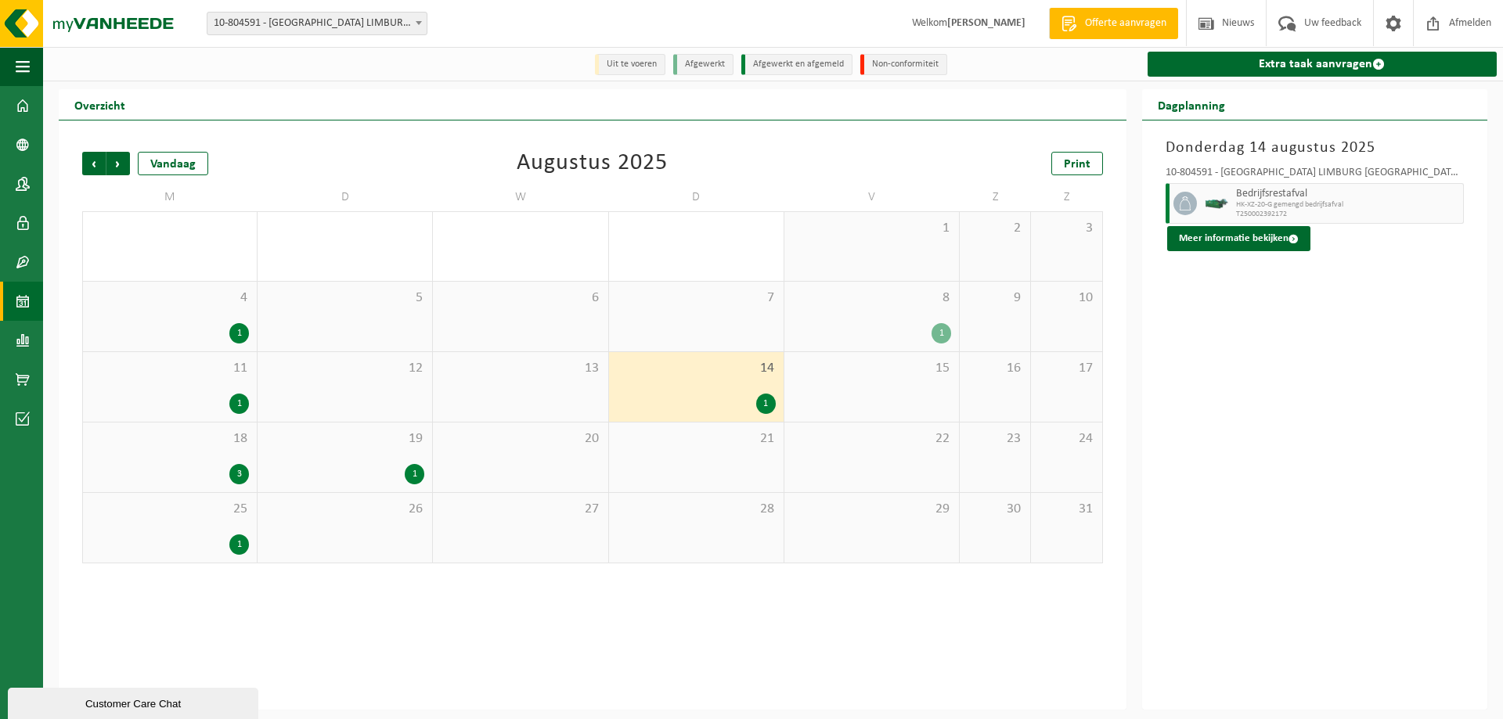
click at [385, 469] on div "1" at bounding box center [344, 474] width 159 height 20
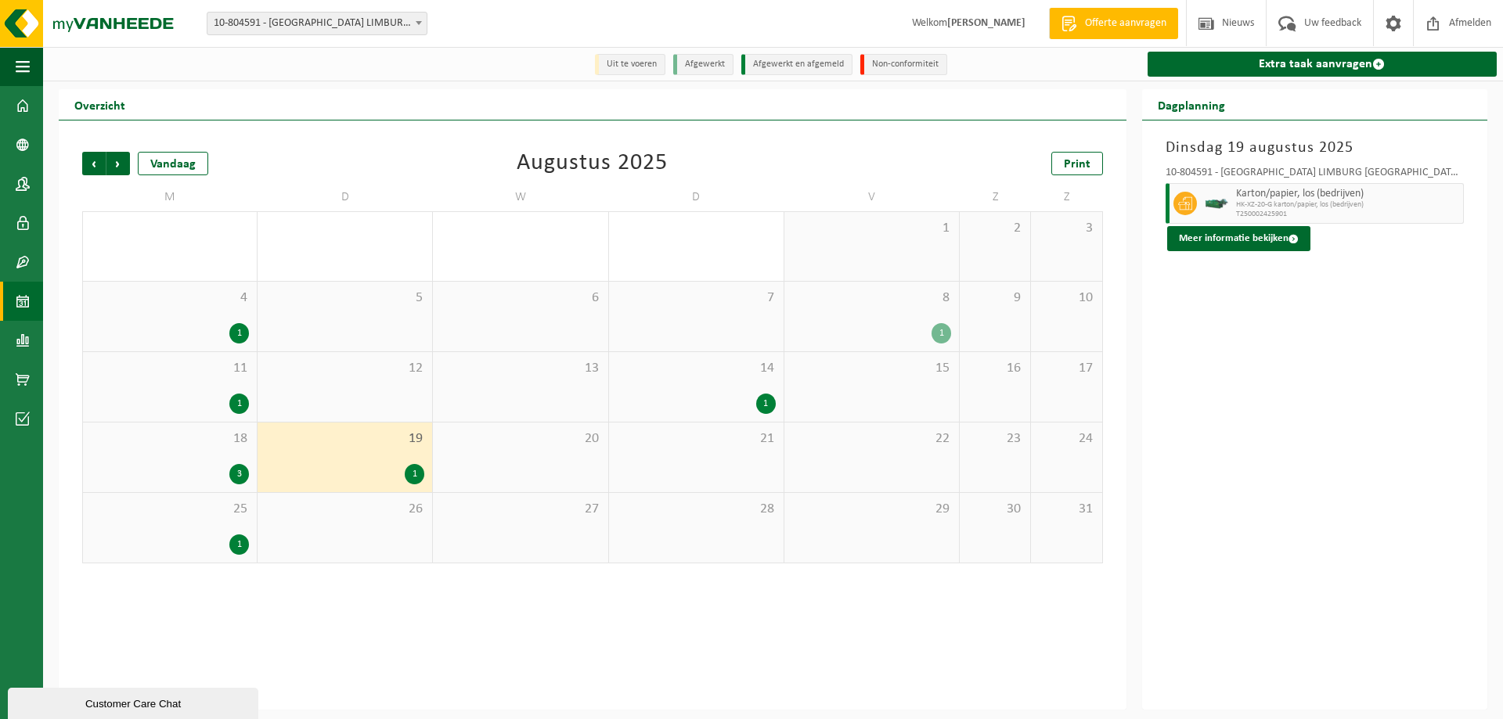
click at [694, 373] on span "14" at bounding box center [696, 368] width 159 height 17
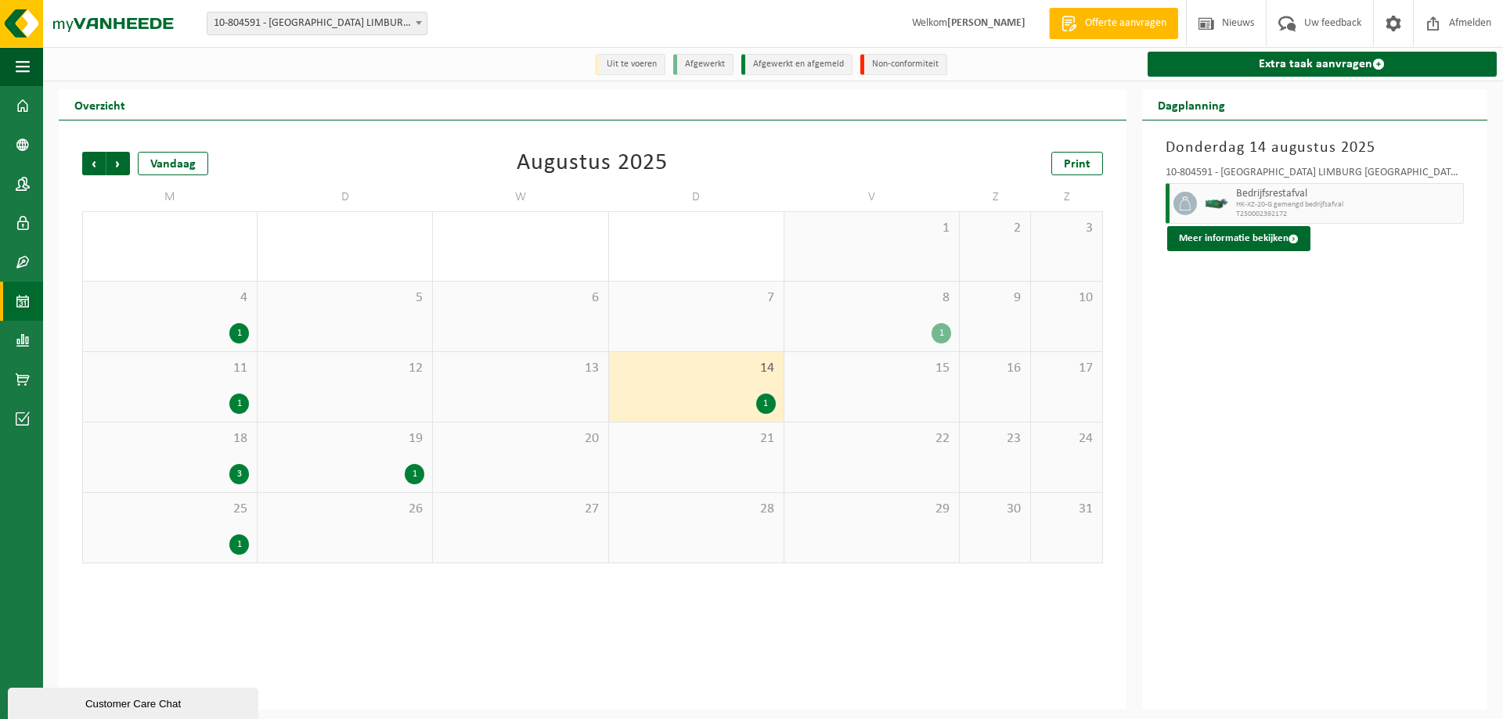
click at [889, 333] on div "1" at bounding box center [871, 333] width 159 height 20
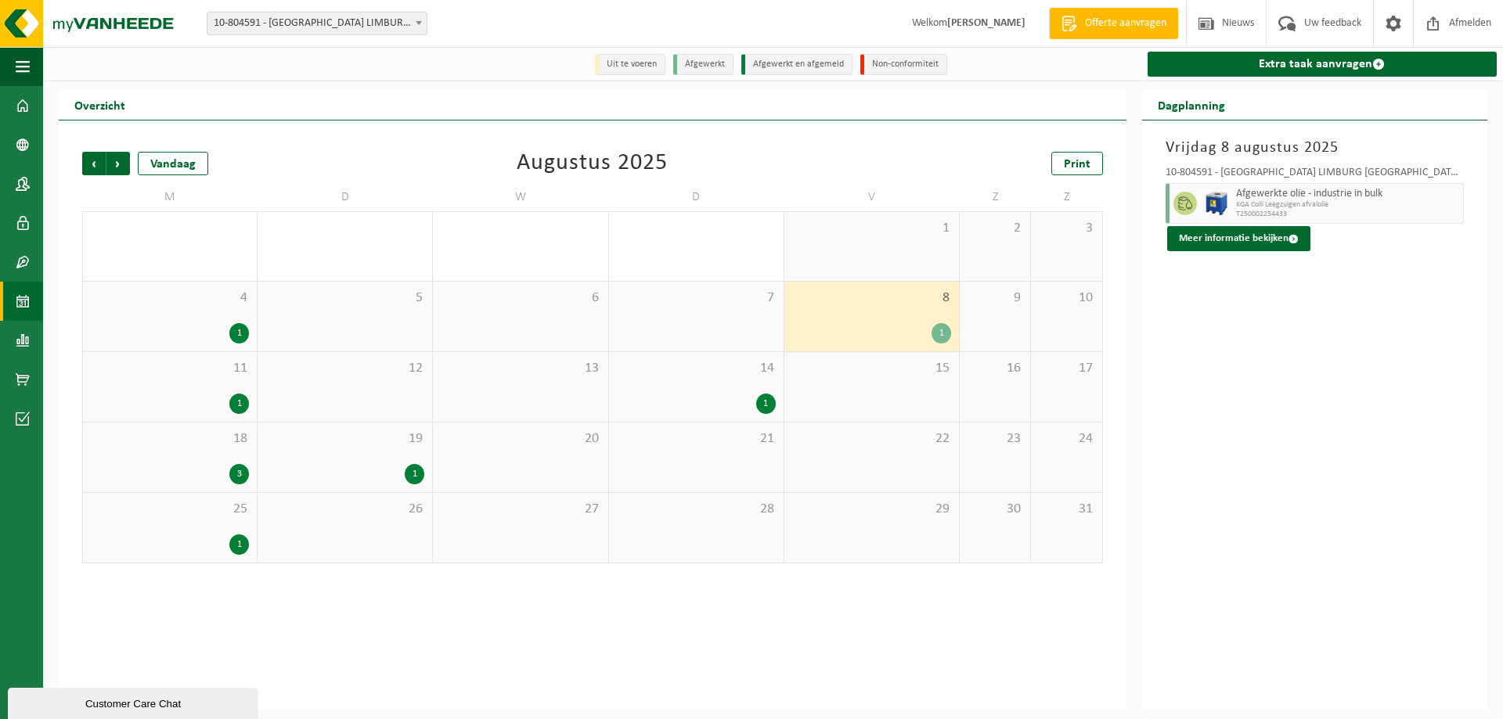
click at [717, 400] on div "1" at bounding box center [696, 404] width 159 height 20
